Goal: Navigation & Orientation: Find specific page/section

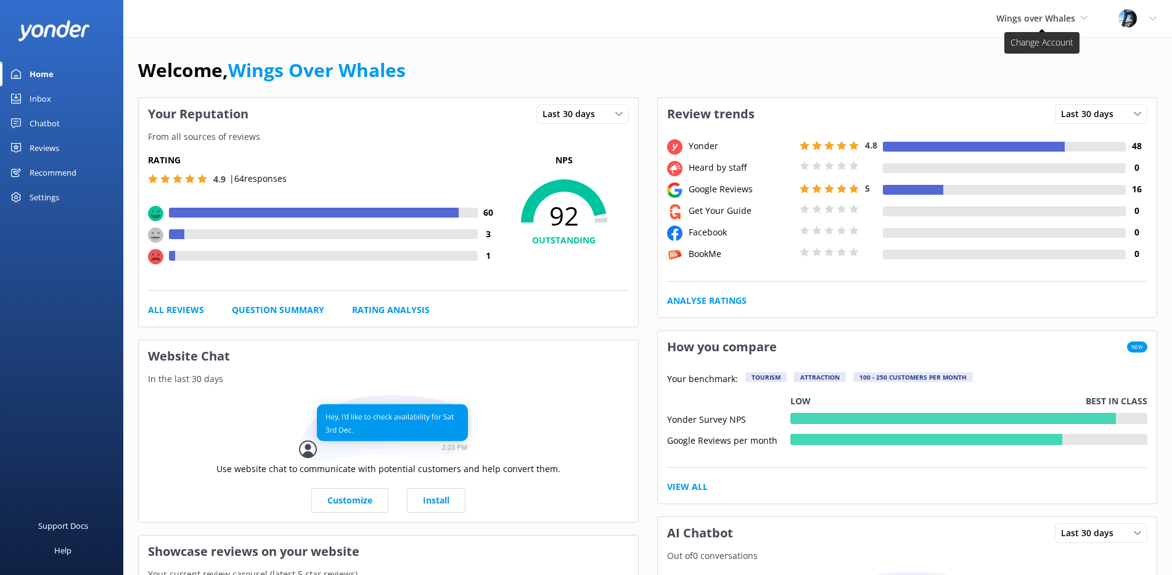
click at [1060, 20] on span "Wings over Whales" at bounding box center [1036, 18] width 79 height 12
click at [1037, 76] on link "South Pacific Helicopters" at bounding box center [1042, 82] width 123 height 30
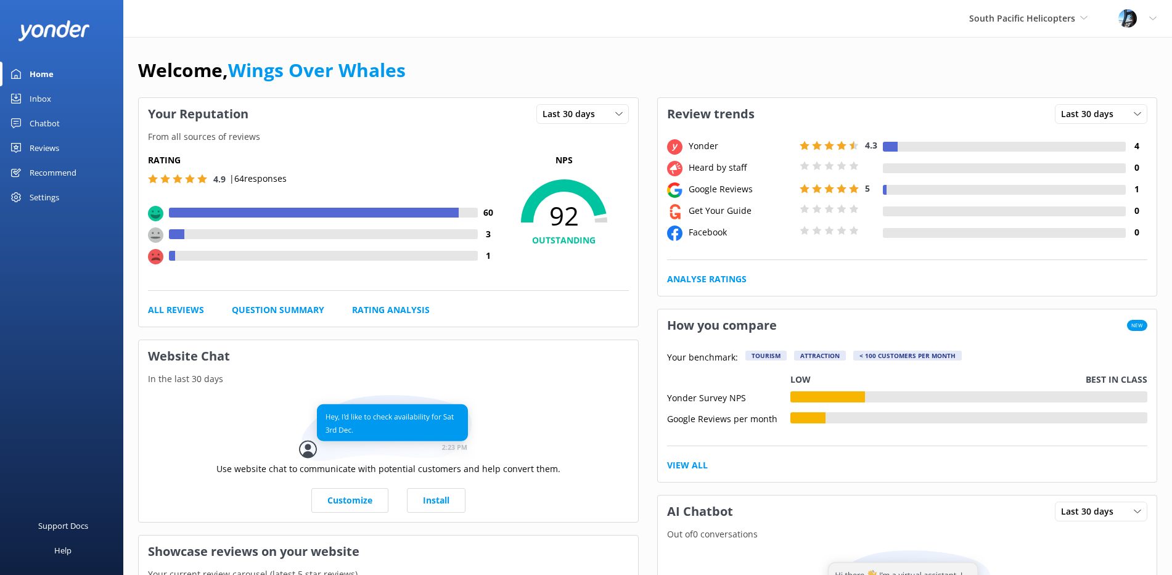
click at [931, 146] on div at bounding box center [1012, 147] width 228 height 10
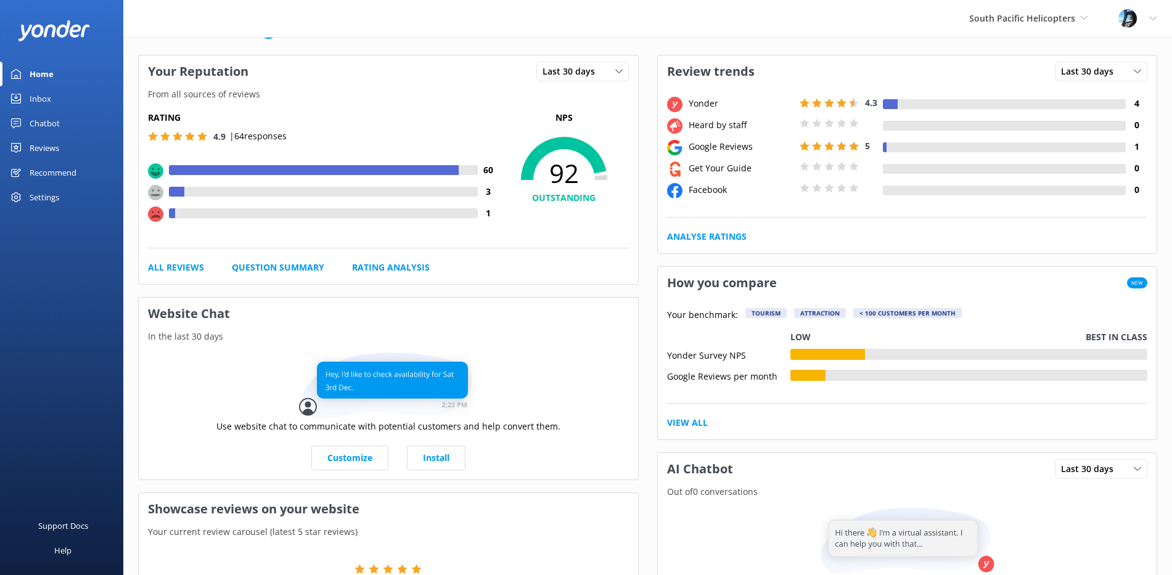
scroll to position [33, 0]
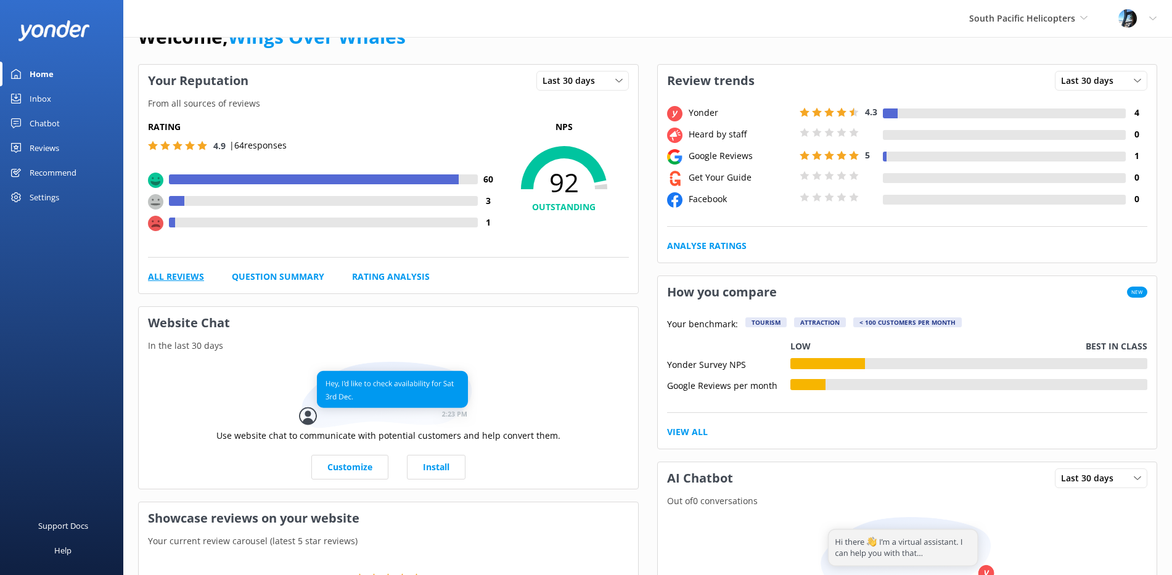
click at [182, 277] on link "All Reviews" at bounding box center [176, 277] width 56 height 14
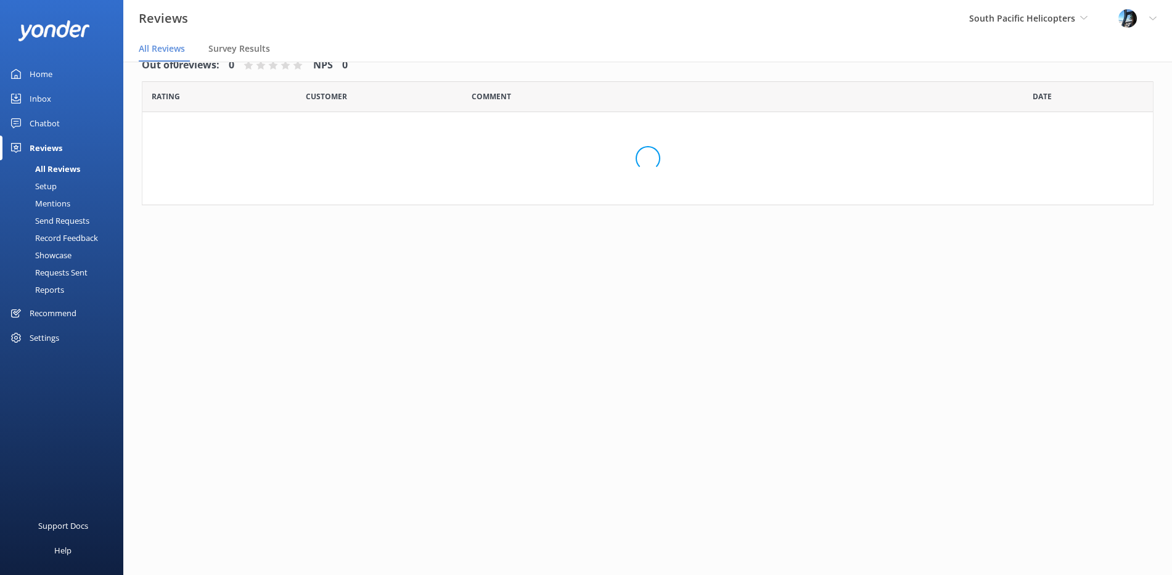
scroll to position [25, 0]
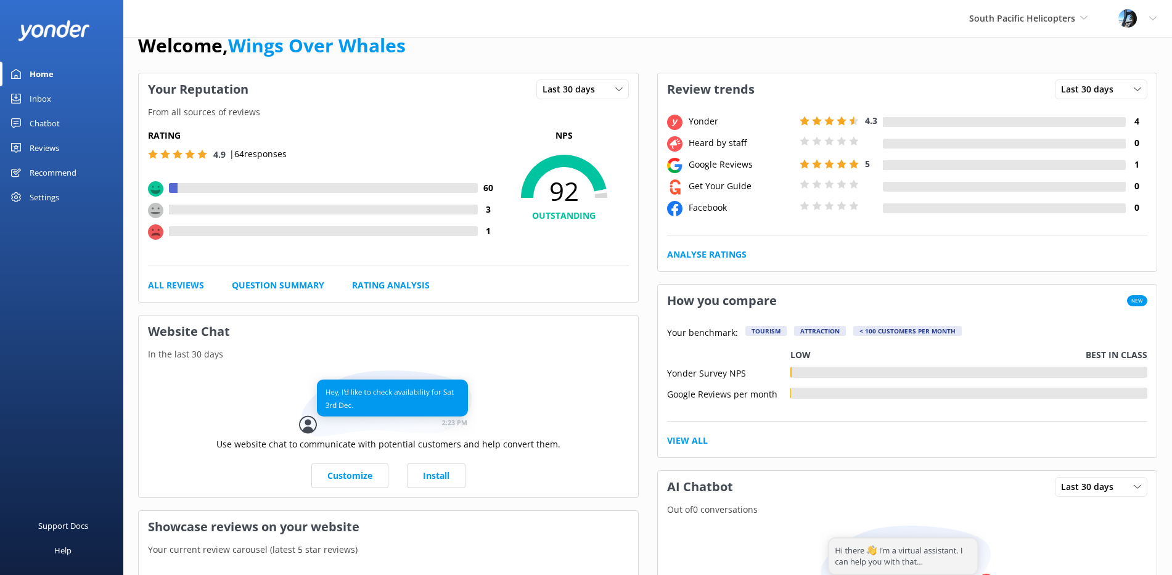
scroll to position [33, 0]
